Goal: Navigation & Orientation: Find specific page/section

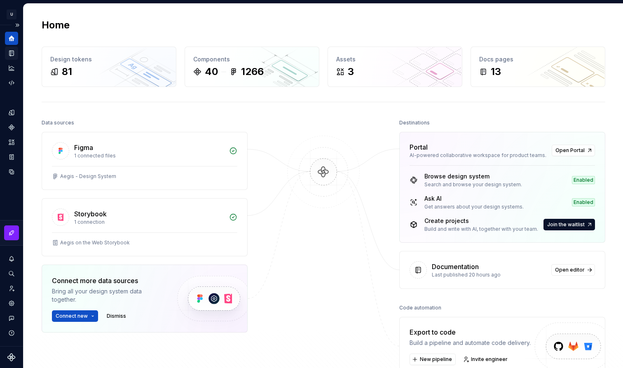
click at [13, 55] on icon "Documentation" at bounding box center [12, 53] width 3 height 5
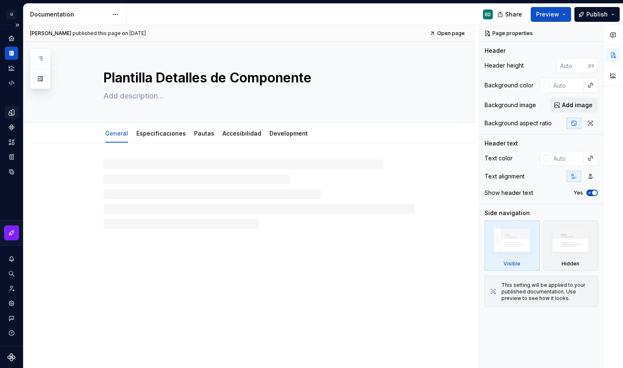
type textarea "*"
click at [12, 113] on icon "Design tokens" at bounding box center [13, 112] width 2 height 5
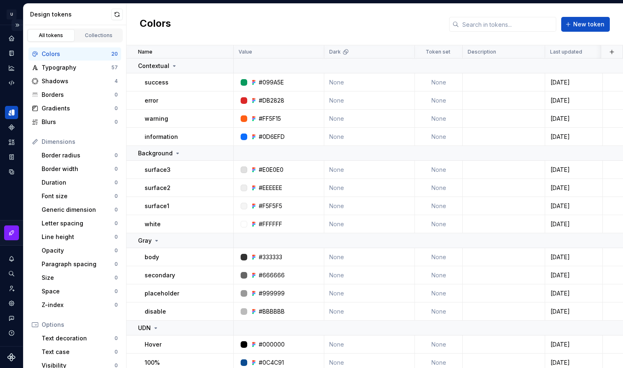
click at [15, 23] on button "Expand sidebar" at bounding box center [18, 25] width 12 height 12
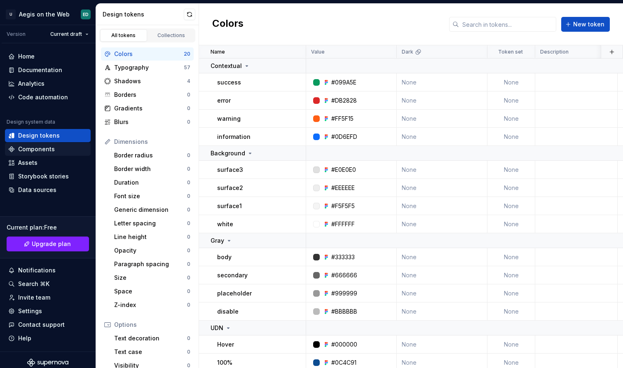
click at [40, 151] on div "Components" at bounding box center [36, 149] width 37 height 8
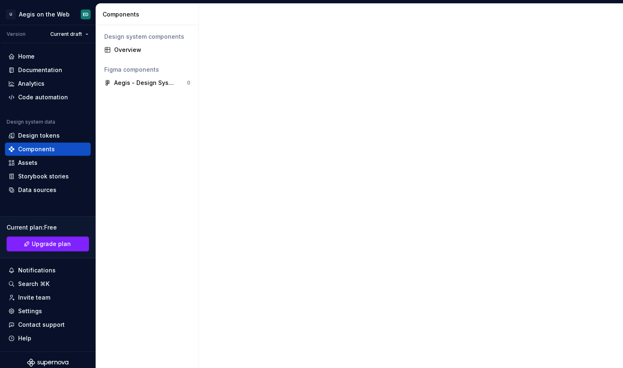
click at [0, 0] on button "Collapse sidebar" at bounding box center [0, 0] width 0 height 0
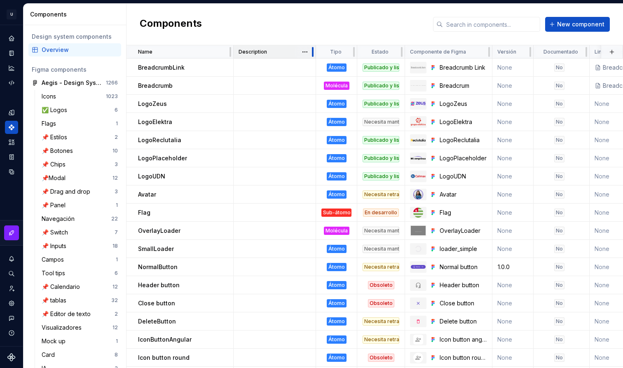
drag, startPoint x: 310, startPoint y: 52, endPoint x: 285, endPoint y: 47, distance: 25.1
click at [279, 47] on div "Description" at bounding box center [275, 51] width 82 height 13
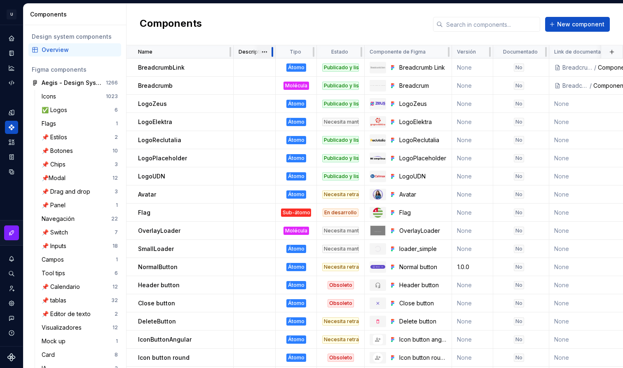
drag, startPoint x: 314, startPoint y: 50, endPoint x: 270, endPoint y: 47, distance: 44.3
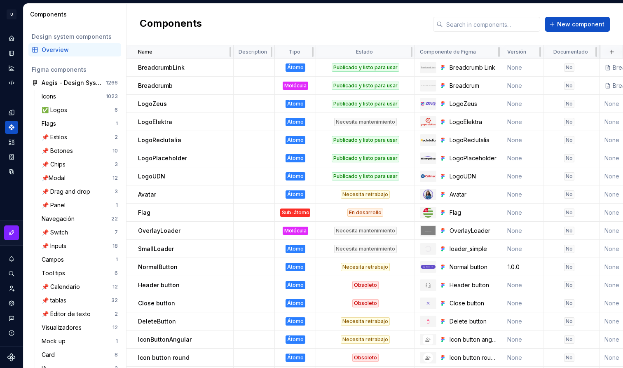
click at [387, 36] on div "Components New component" at bounding box center [375, 25] width 497 height 42
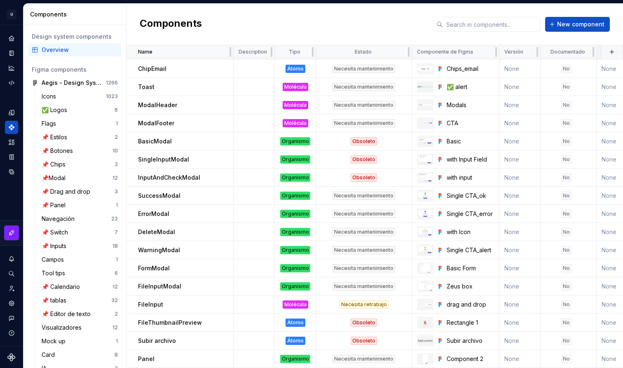
scroll to position [416, 0]
